Goal: Transaction & Acquisition: Purchase product/service

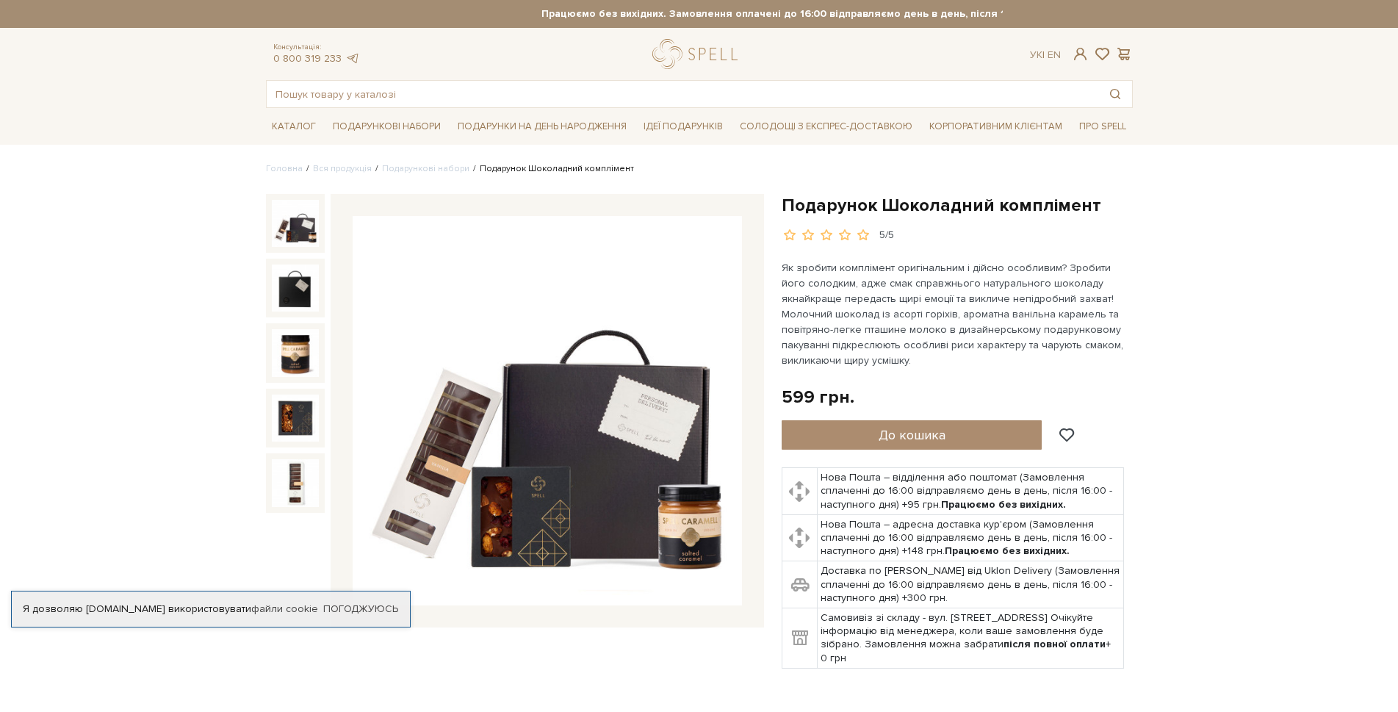
click at [292, 204] on img at bounding box center [295, 223] width 47 height 47
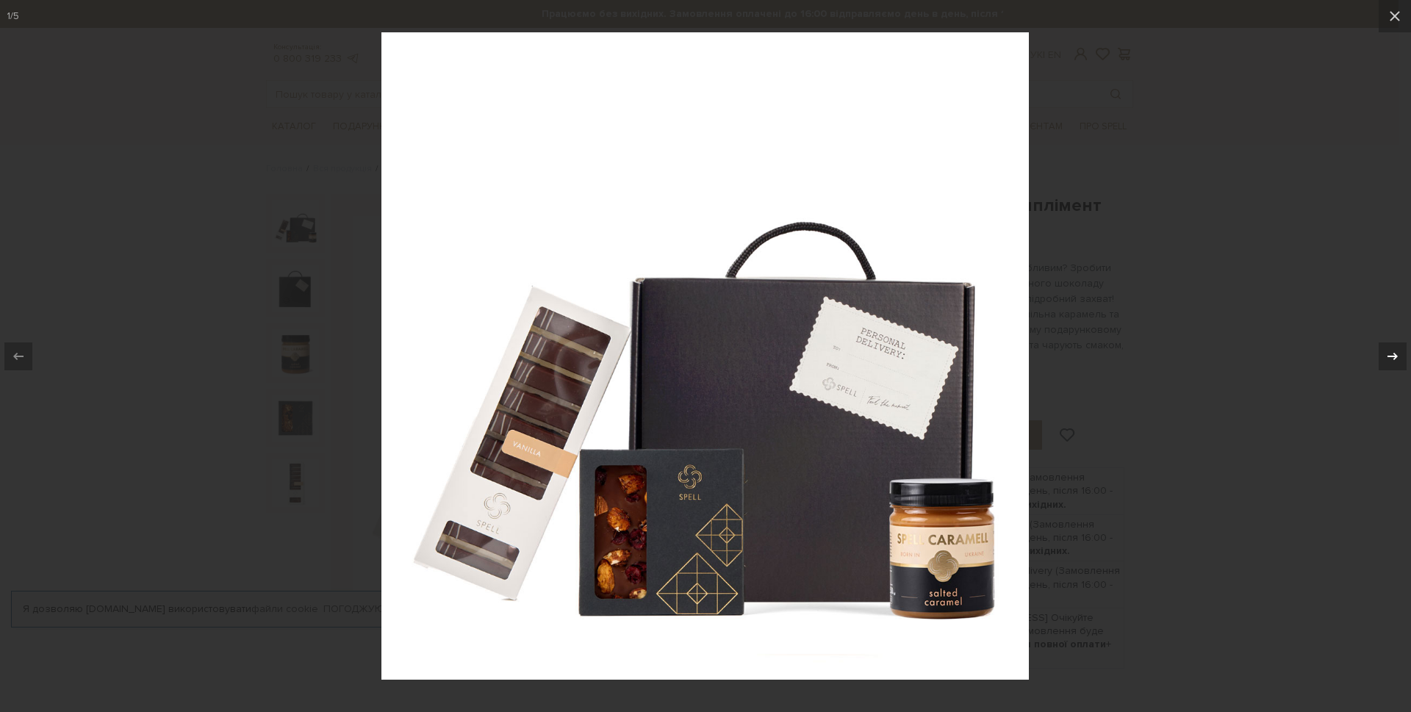
click at [1391, 354] on icon at bounding box center [1393, 357] width 18 height 18
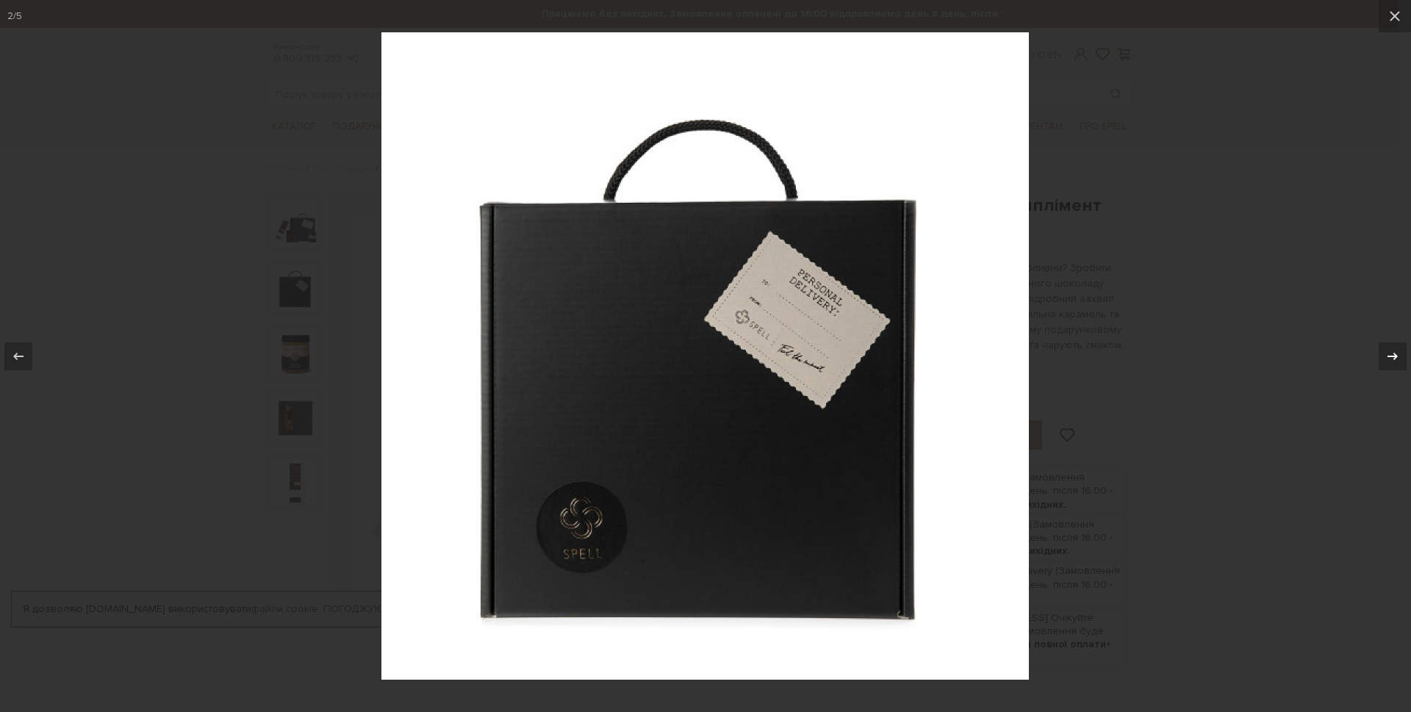
click at [1391, 354] on icon at bounding box center [1393, 357] width 18 height 18
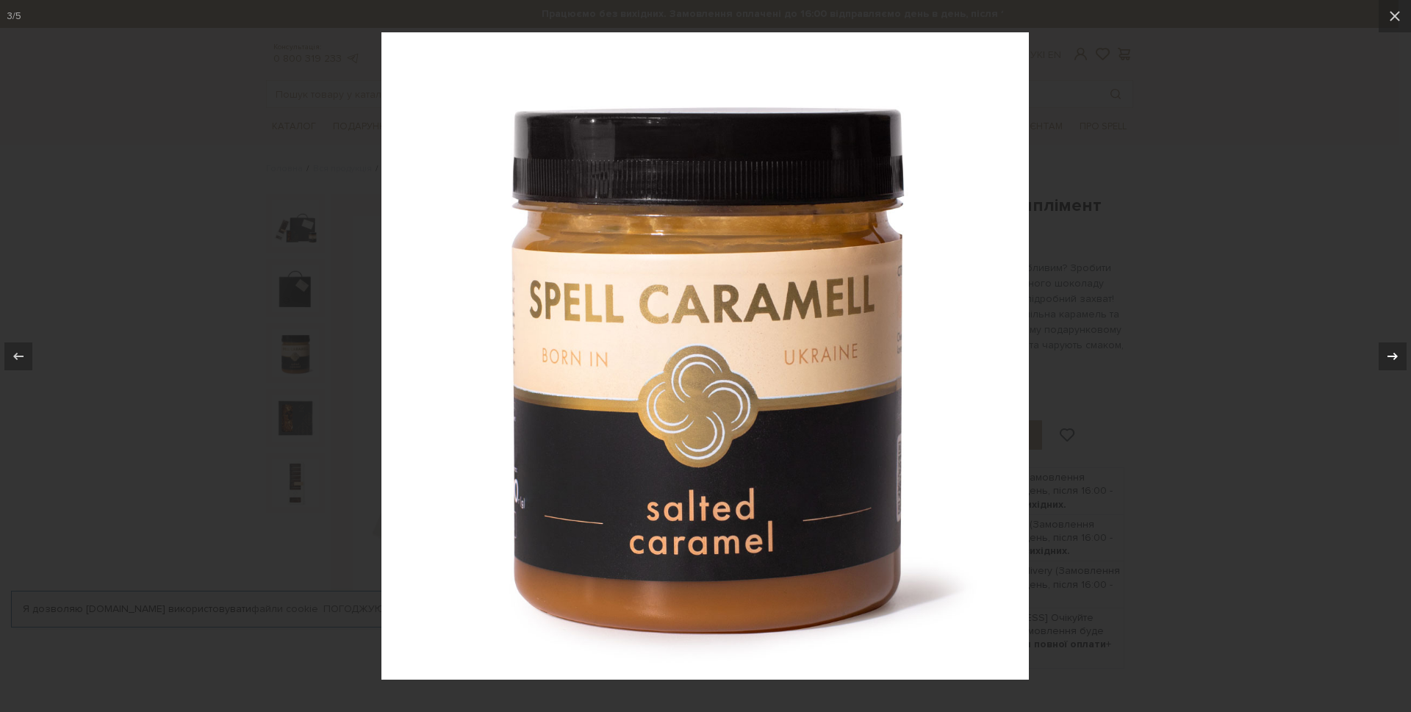
click at [1391, 354] on icon at bounding box center [1393, 357] width 18 height 18
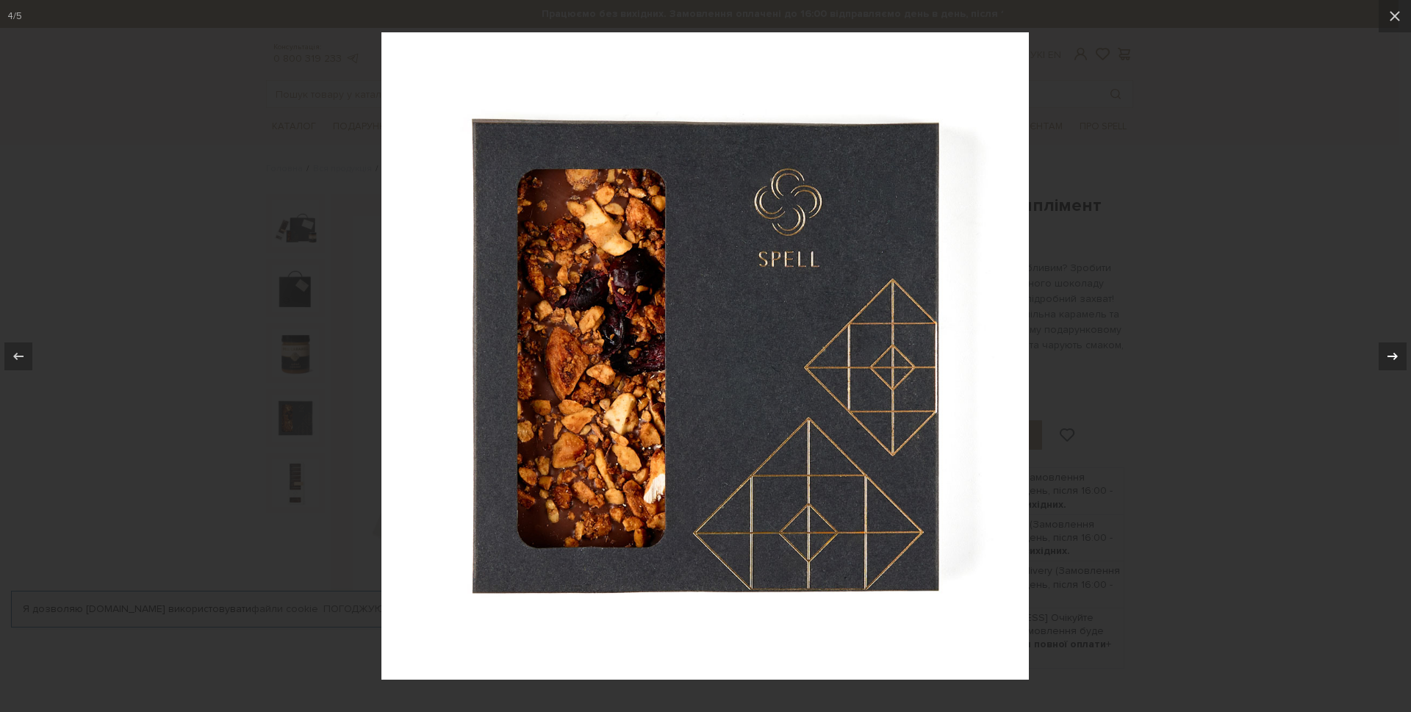
click at [1391, 354] on icon at bounding box center [1393, 357] width 18 height 18
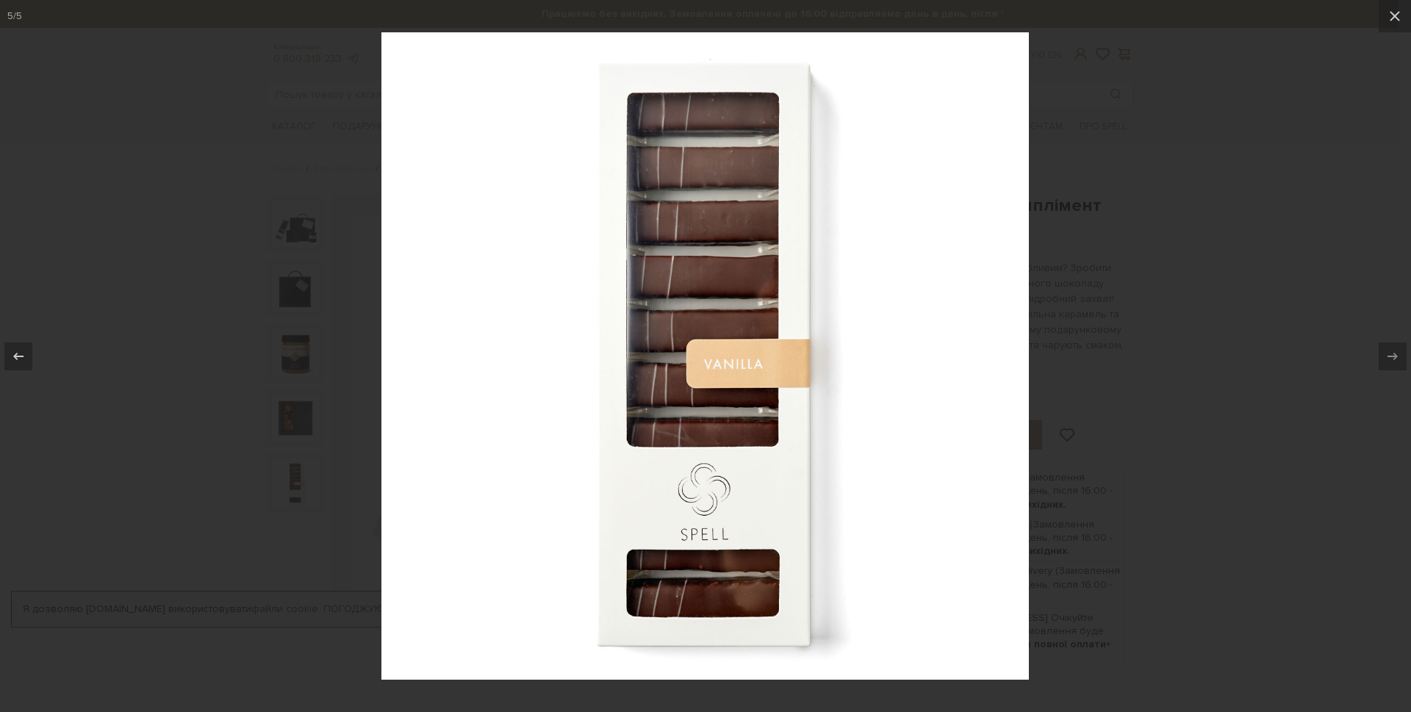
click at [1391, 354] on icon at bounding box center [1393, 357] width 18 height 18
click at [1389, 21] on icon at bounding box center [1395, 16] width 18 height 18
